Goal: Task Accomplishment & Management: Manage account settings

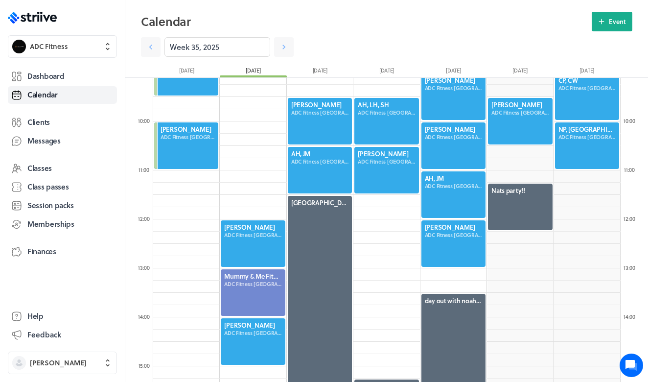
scroll to position [398, 0]
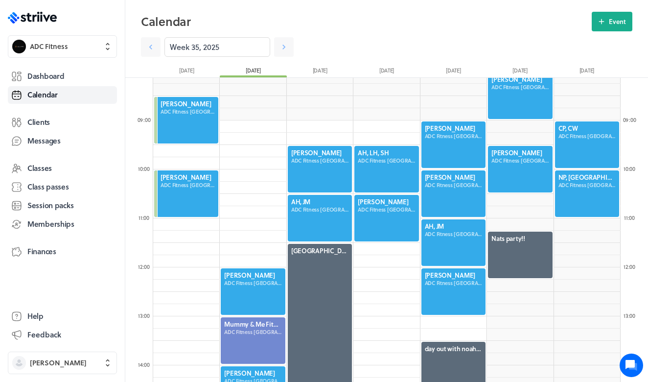
click at [268, 286] on div at bounding box center [253, 291] width 66 height 48
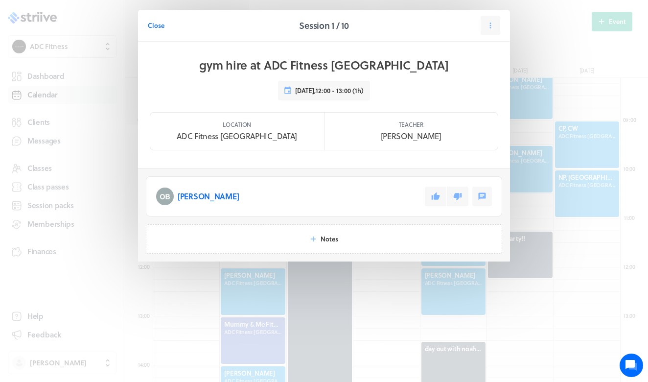
click at [440, 201] on button at bounding box center [436, 197] width 22 height 20
click at [157, 26] on span "Close" at bounding box center [156, 25] width 17 height 9
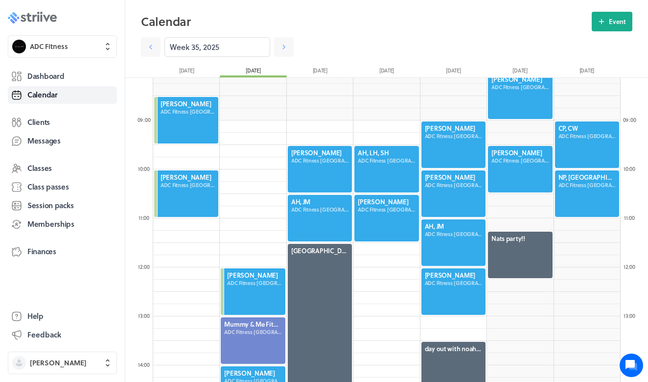
click at [35, 14] on icon ".st0{fill:#006BFF;} .st1{fill:#0A121C;} .st2{fill:url(#SVGID_1_);} .st3{fill:ur…" at bounding box center [32, 18] width 49 height 12
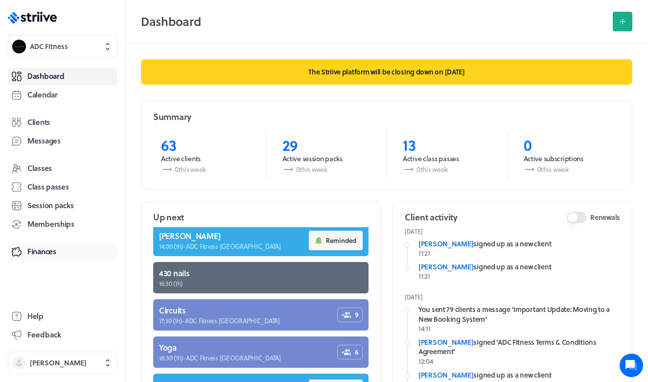
click at [46, 258] on link "Finances" at bounding box center [62, 252] width 109 height 18
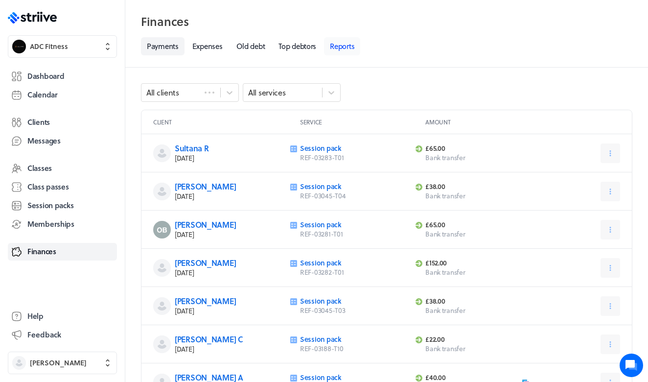
click at [346, 46] on link "Reports" at bounding box center [342, 46] width 36 height 18
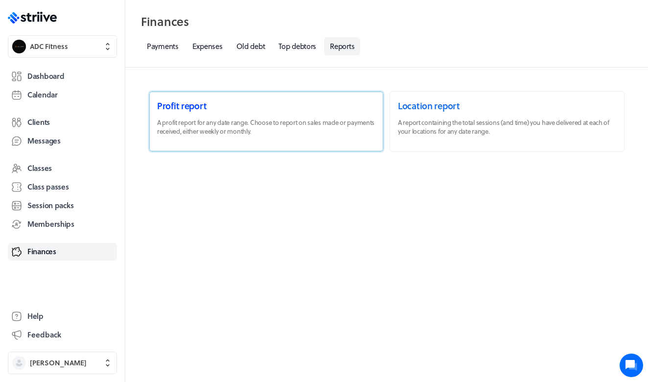
click at [303, 121] on link at bounding box center [266, 122] width 234 height 60
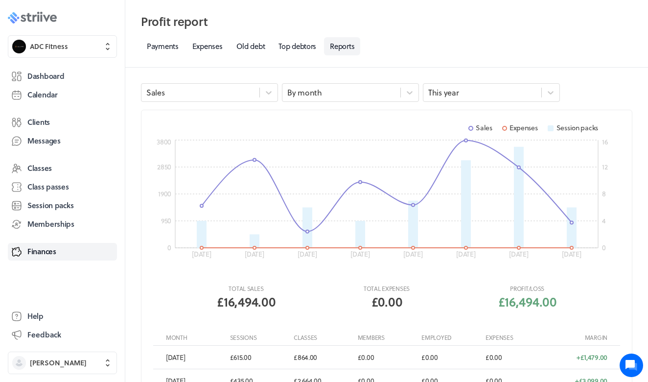
click at [40, 18] on icon ".st0{fill:#006BFF;} .st1{fill:#0A121C;} .st2{fill:url(#SVGID_1_);} .st3{fill:ur…" at bounding box center [32, 18] width 49 height 12
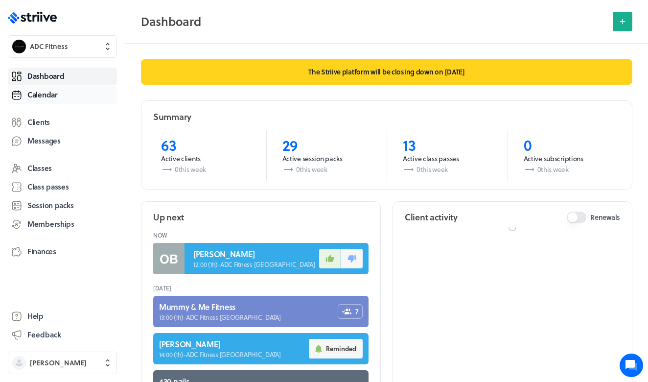
click at [54, 93] on span "Calendar" at bounding box center [42, 95] width 30 height 10
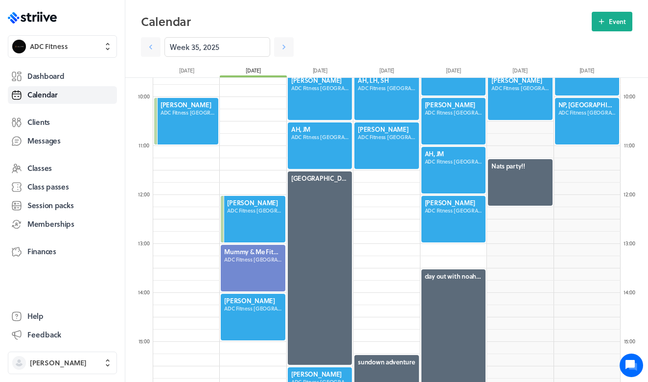
scroll to position [575, 0]
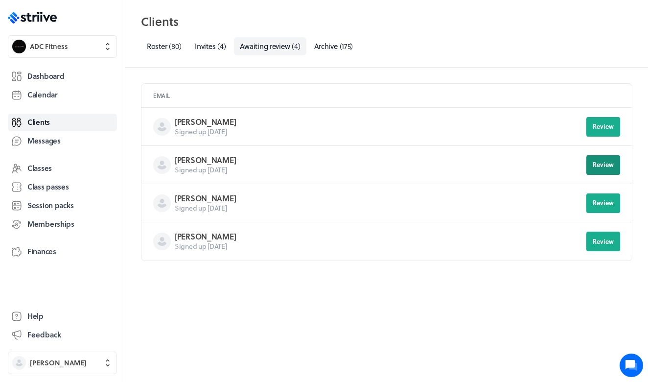
click at [589, 168] on button "Review" at bounding box center [604, 165] width 34 height 20
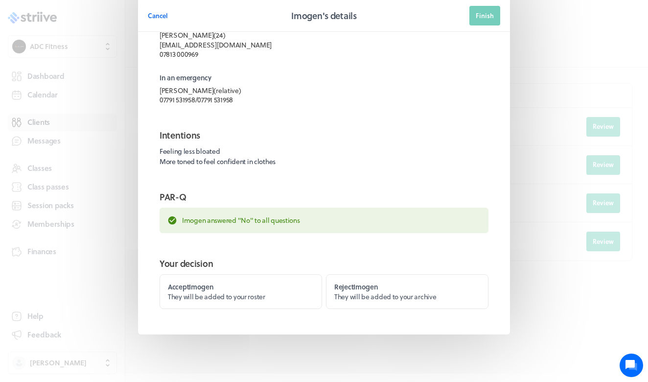
scroll to position [46, 0]
click at [164, 15] on span "Cancel" at bounding box center [158, 15] width 20 height 9
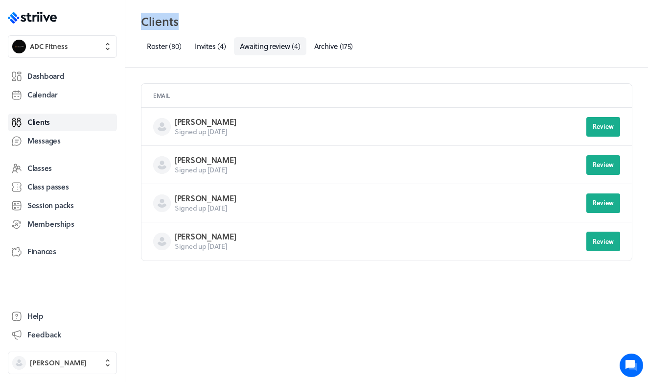
click at [164, 15] on h2 "Clients" at bounding box center [387, 22] width 492 height 20
click at [33, 19] on icon at bounding box center [34, 18] width 4 height 7
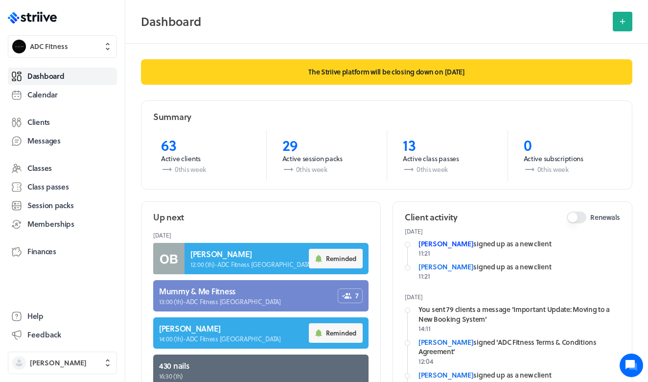
click at [449, 240] on link "[PERSON_NAME]" at bounding box center [446, 243] width 55 height 10
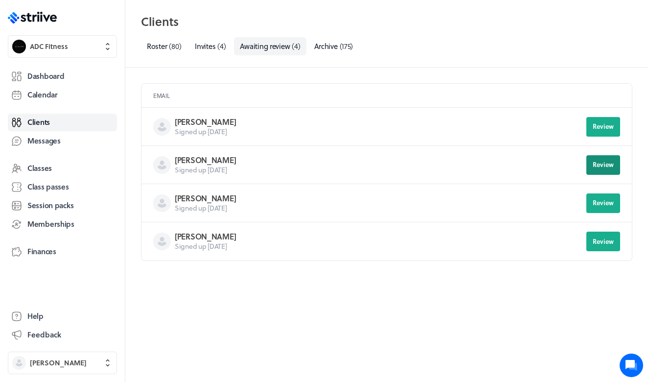
click at [602, 170] on button "Review" at bounding box center [604, 165] width 34 height 20
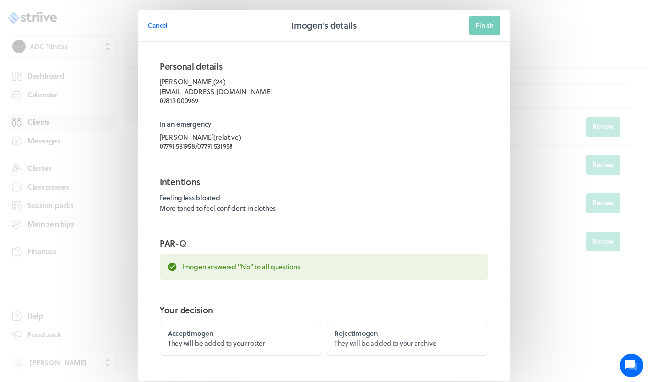
scroll to position [5, 0]
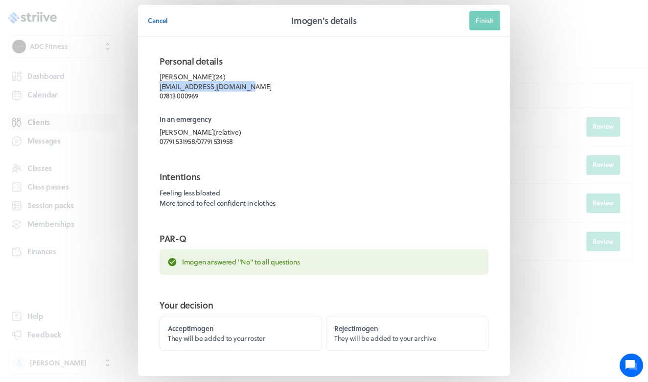
drag, startPoint x: 238, startPoint y: 85, endPoint x: 48, endPoint y: 82, distance: 189.5
click at [48, 82] on div "Cancel Imogen's details Finish Personal details [PERSON_NAME] ( 24 ) [EMAIL_ADD…" at bounding box center [324, 210] width 648 height 430
copy p "[EMAIL_ADDRESS][DOMAIN_NAME]"
click at [162, 23] on span "Cancel" at bounding box center [158, 20] width 20 height 9
